Goal: Transaction & Acquisition: Purchase product/service

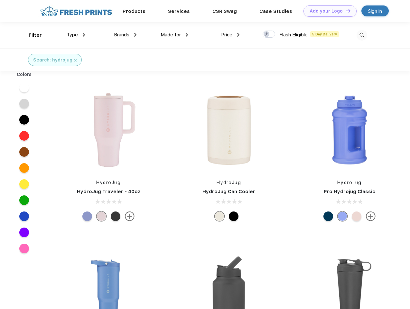
scroll to position [0, 0]
click at [328, 11] on link "Add your Logo Design Tool" at bounding box center [330, 10] width 53 height 11
click at [0, 0] on div "Design Tool" at bounding box center [0, 0] width 0 height 0
click at [345, 11] on link "Add your Logo Design Tool" at bounding box center [330, 10] width 53 height 11
click at [31, 35] on div "Filter" at bounding box center [35, 35] width 13 height 7
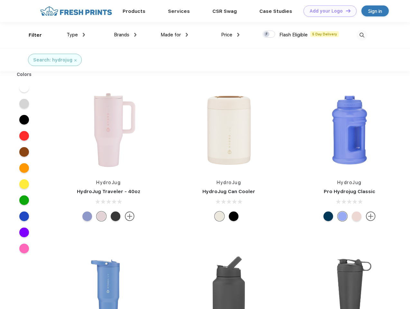
click at [76, 35] on span "Type" at bounding box center [72, 35] width 11 height 6
click at [125, 35] on span "Brands" at bounding box center [121, 35] width 15 height 6
click at [175, 35] on span "Made for" at bounding box center [171, 35] width 20 height 6
click at [231, 35] on span "Price" at bounding box center [226, 35] width 11 height 6
click at [269, 34] on div at bounding box center [269, 34] width 13 height 7
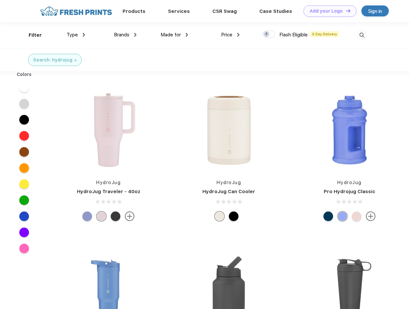
click at [267, 34] on input "checkbox" at bounding box center [265, 32] width 4 height 4
click at [362, 35] on img at bounding box center [362, 35] width 11 height 11
